Goal: Find specific page/section: Find specific page/section

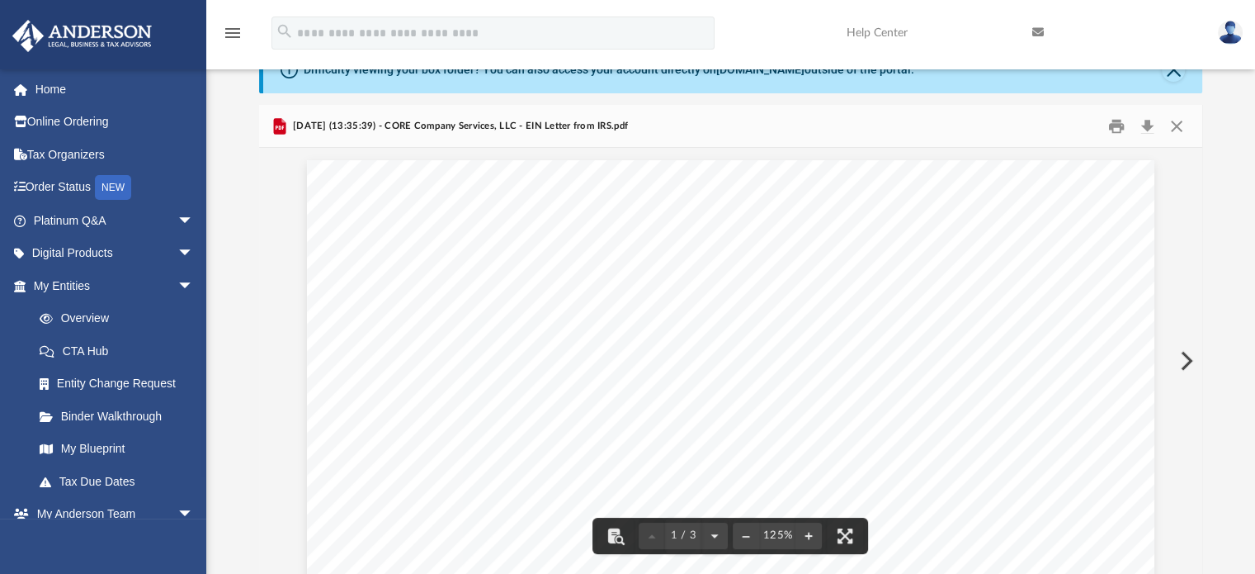
scroll to position [362, 931]
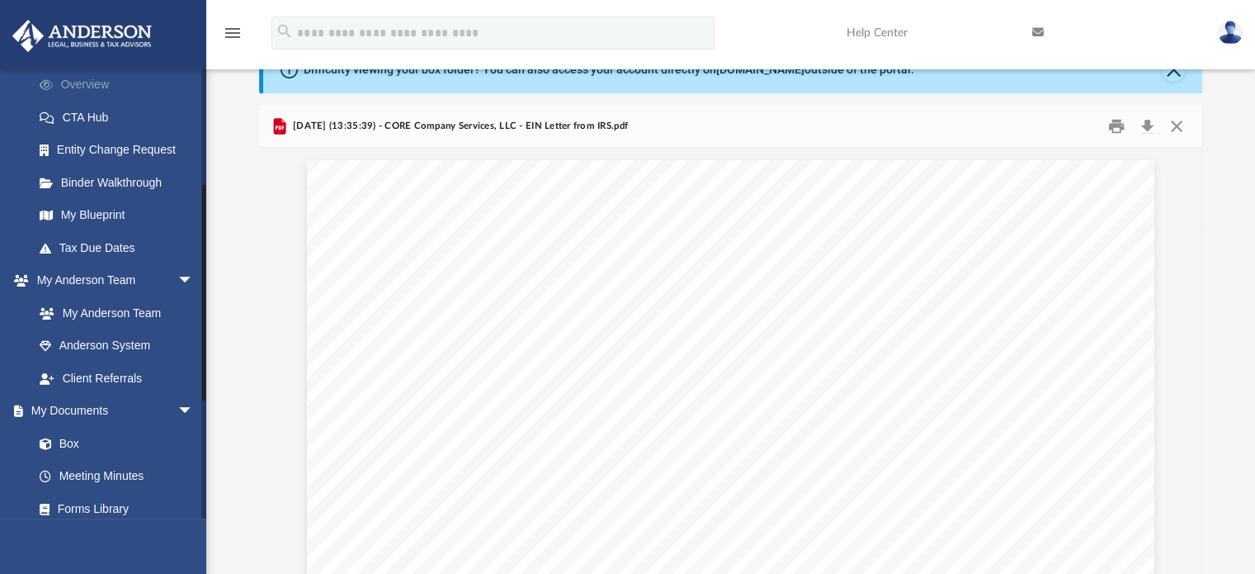
click at [91, 95] on link "Overview" at bounding box center [121, 84] width 196 height 33
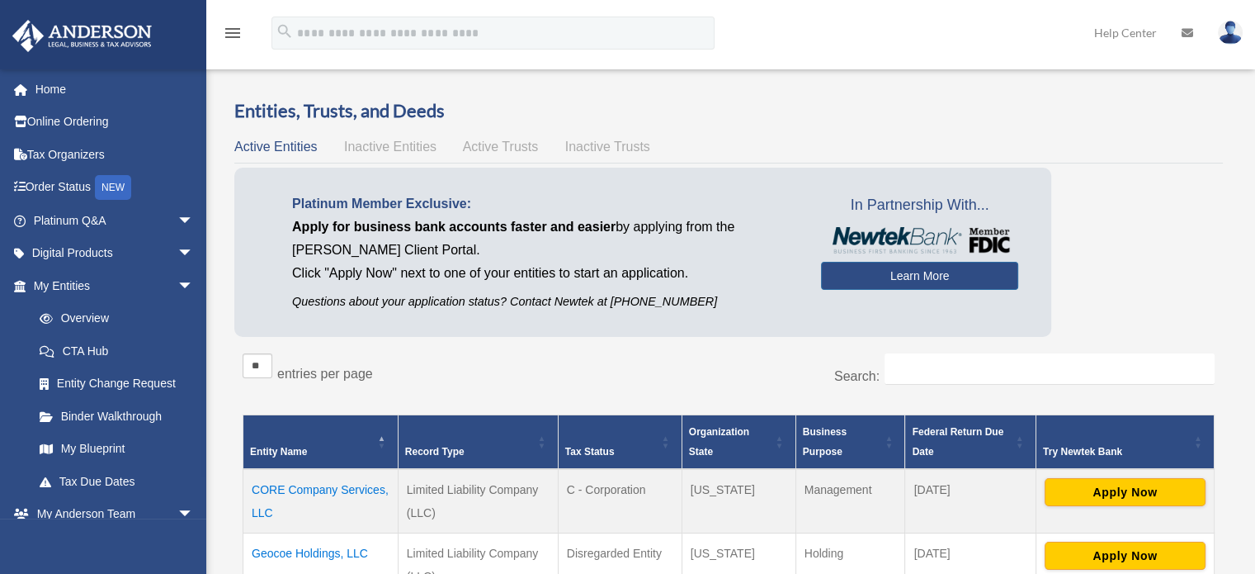
drag, startPoint x: 169, startPoint y: 512, endPoint x: 560, endPoint y: 105, distance: 563.8
click at [560, 105] on h3 "Entities, Trusts, and Deeds" at bounding box center [728, 111] width 989 height 26
